Goal: Navigation & Orientation: Understand site structure

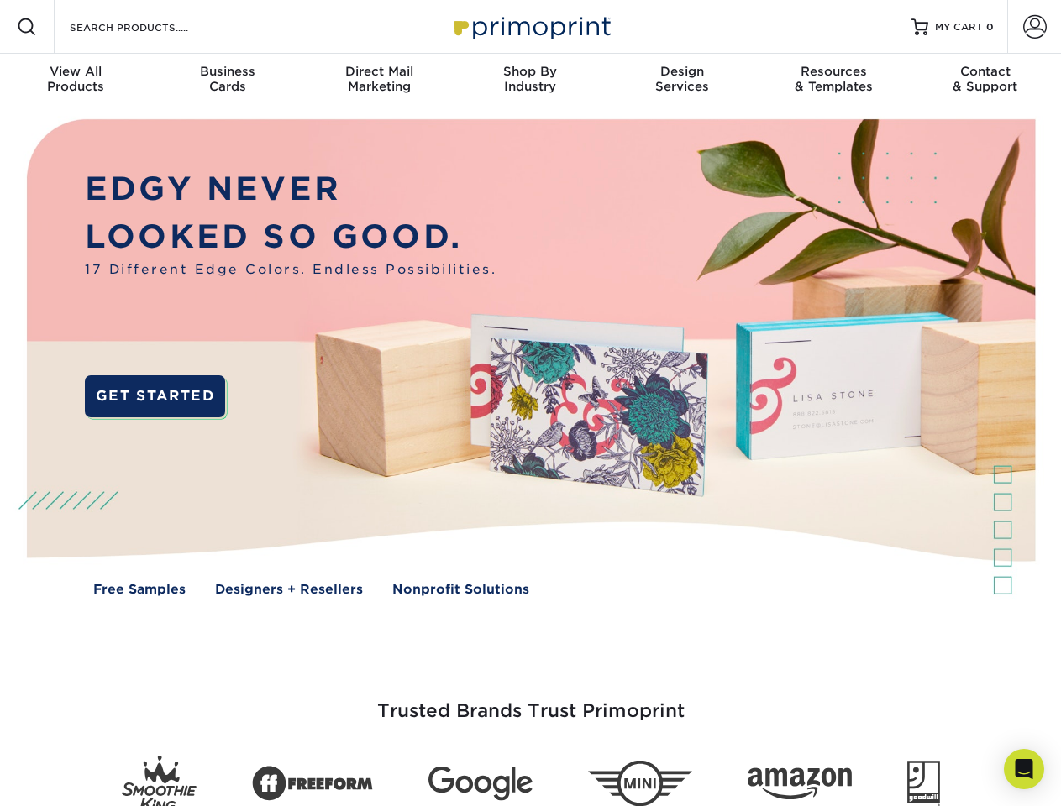
click at [530, 403] on img at bounding box center [530, 370] width 1050 height 525
click at [27, 27] on span at bounding box center [27, 27] width 20 height 20
click at [1034, 27] on span at bounding box center [1035, 27] width 24 height 24
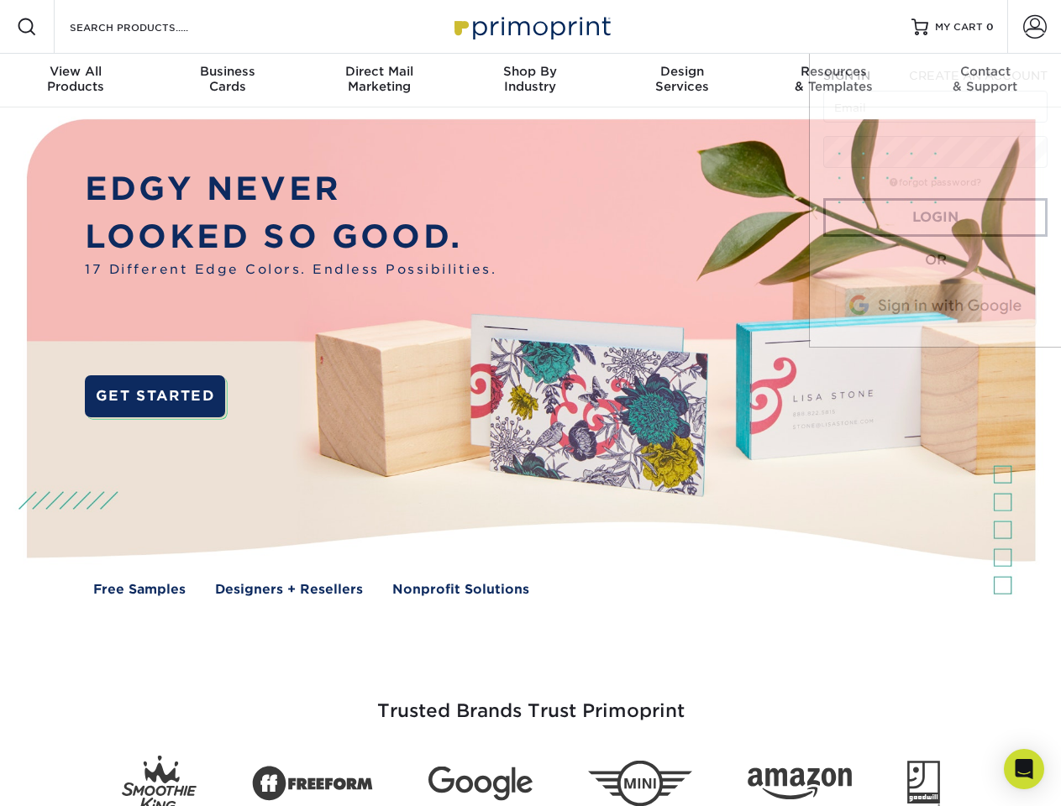
click at [76, 81] on div "View All Products" at bounding box center [75, 79] width 151 height 30
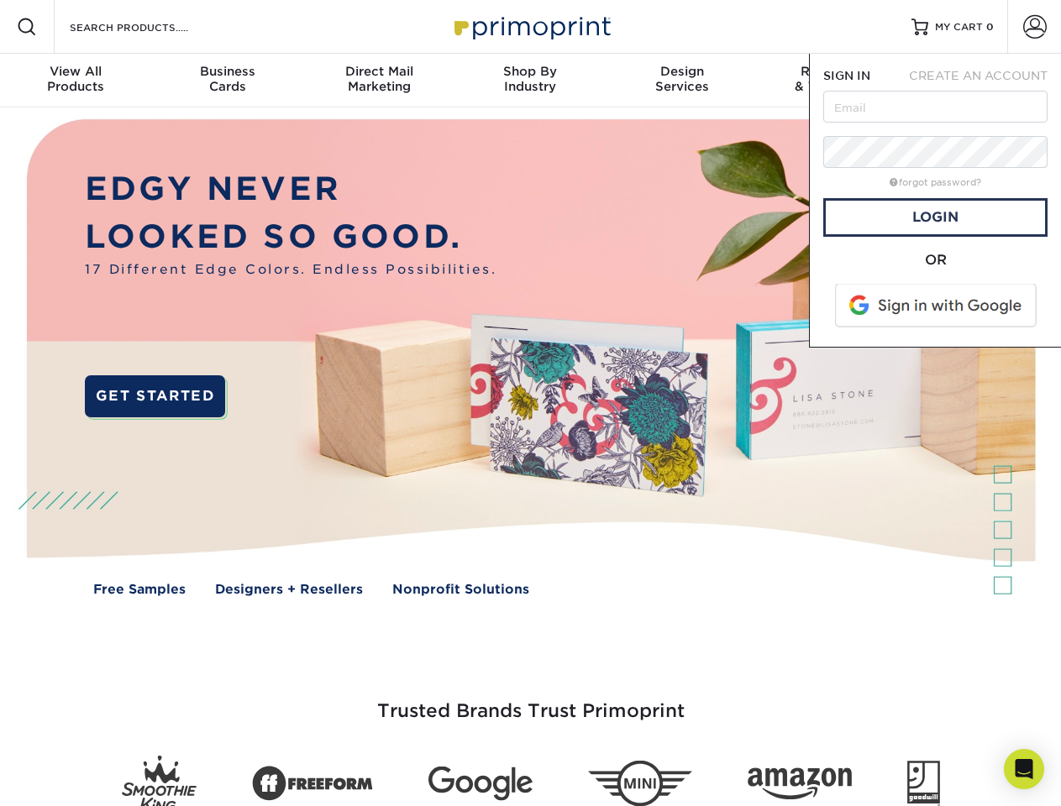
click at [227, 81] on div "Business Cards" at bounding box center [226, 79] width 151 height 30
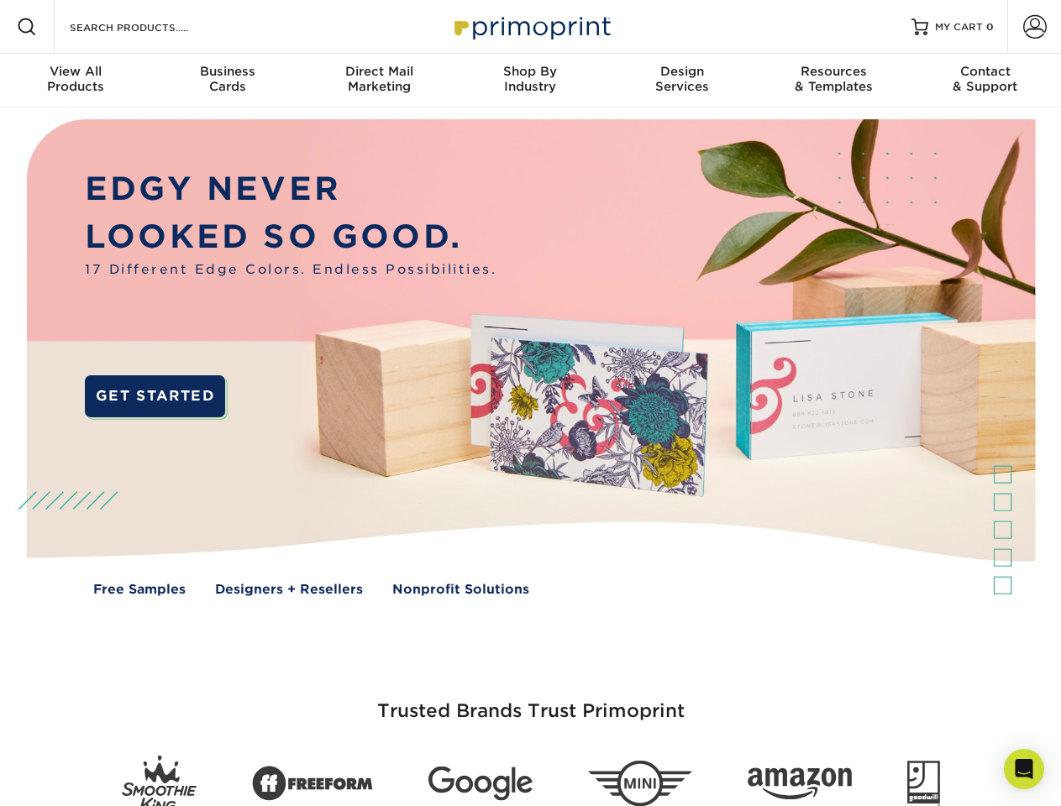
click at [379, 81] on div "Direct Mail Marketing" at bounding box center [378, 79] width 151 height 30
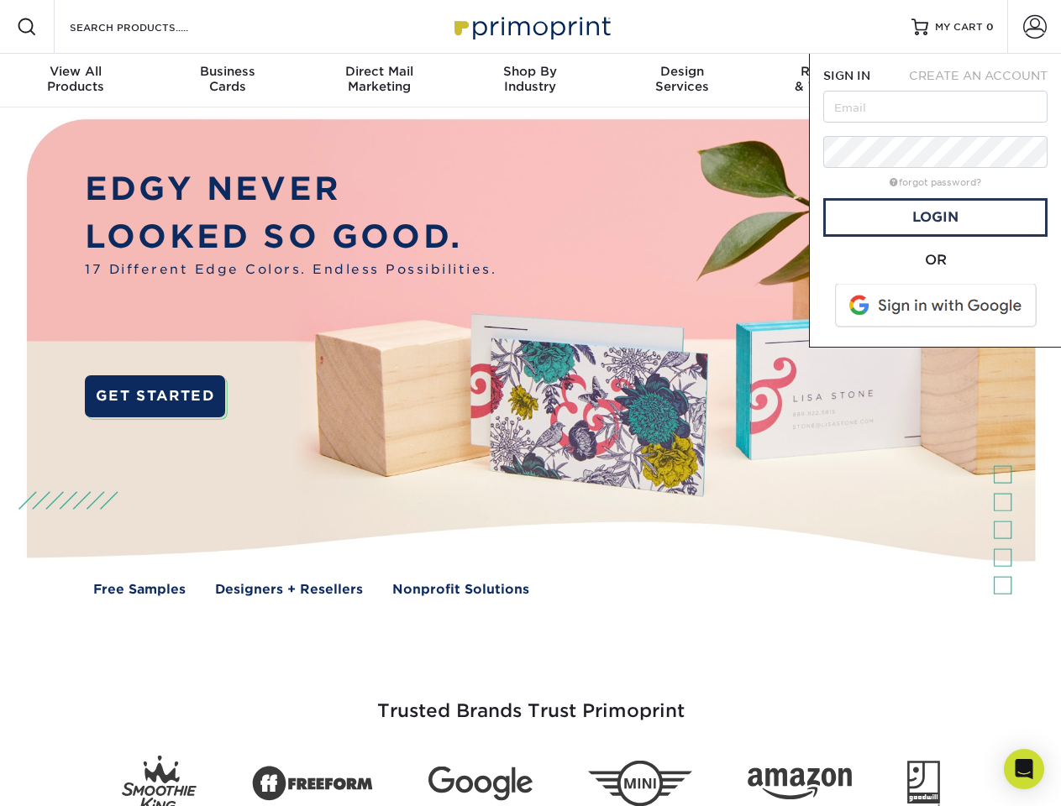
click at [530, 81] on div "Shop By Industry" at bounding box center [529, 79] width 151 height 30
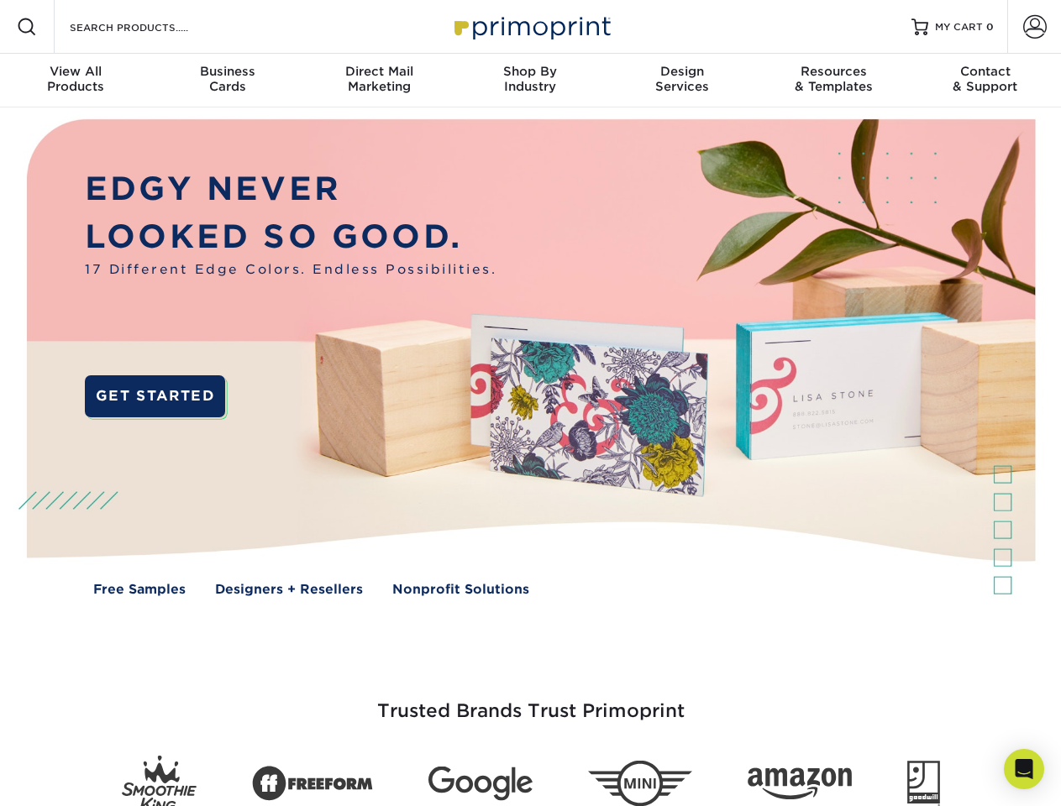
click at [682, 81] on div "Design Services" at bounding box center [681, 79] width 151 height 30
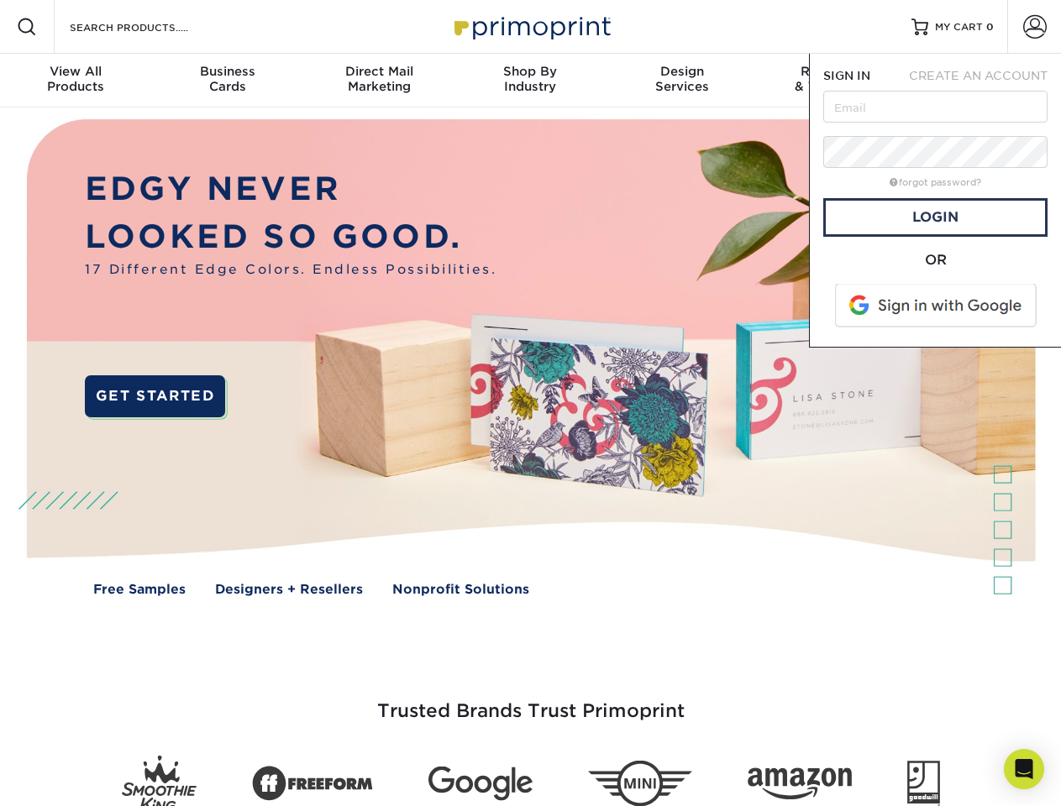
click at [833, 81] on span "SIGN IN" at bounding box center [846, 75] width 47 height 13
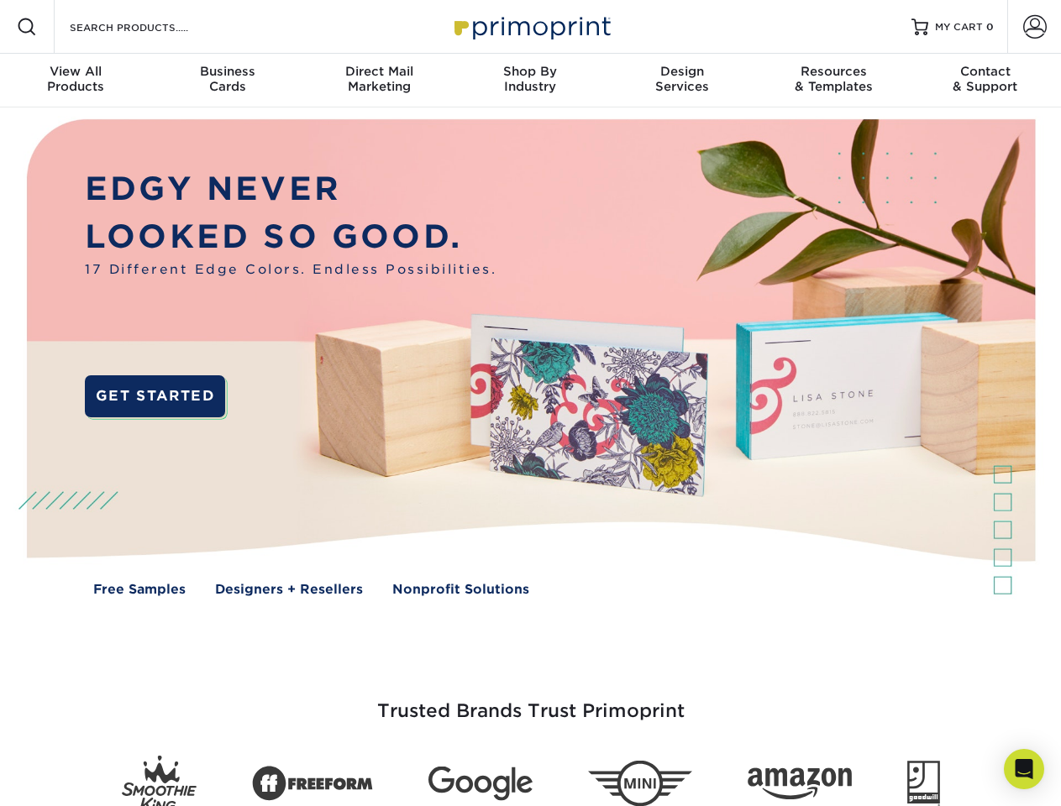
click at [985, 81] on div "Contact & Support" at bounding box center [985, 79] width 151 height 30
